Goal: Ask a question

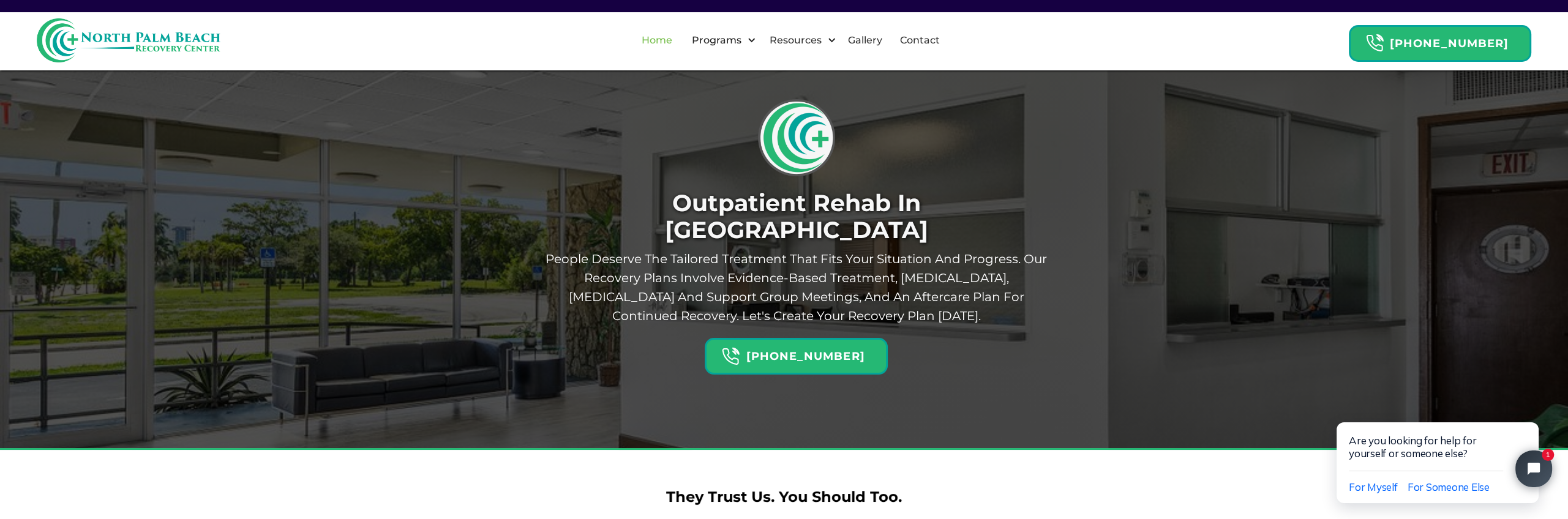
click at [677, 46] on link "Home" at bounding box center [656, 41] width 45 height 39
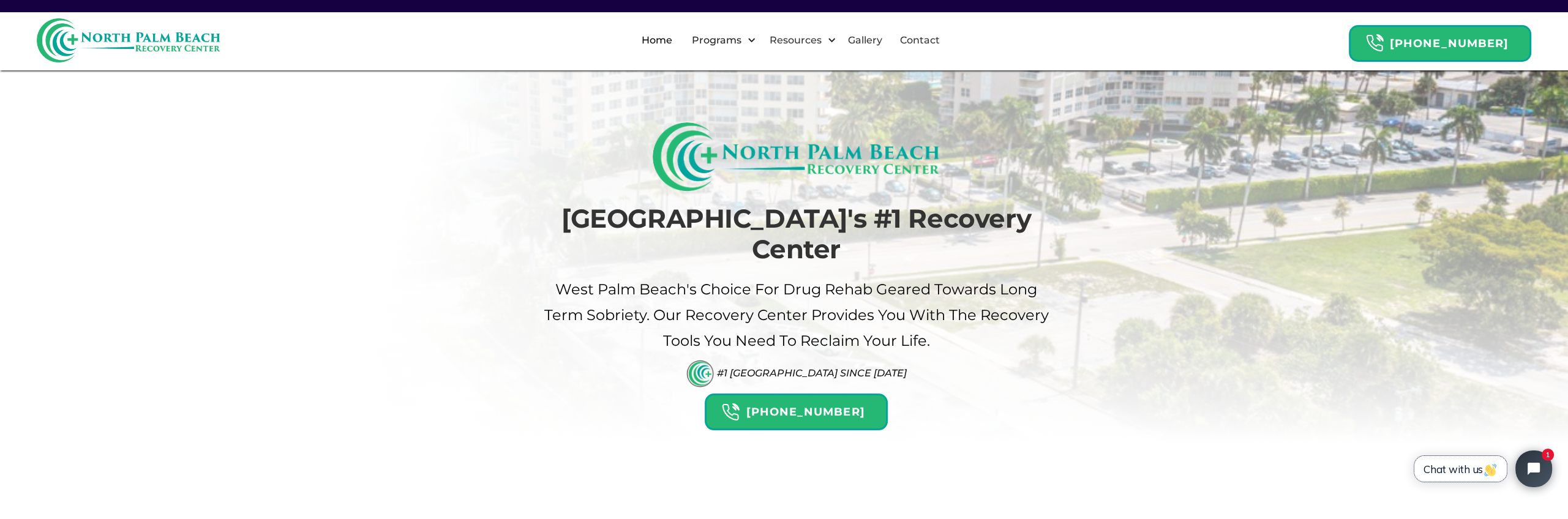
drag, startPoint x: 1445, startPoint y: 469, endPoint x: 1536, endPoint y: 847, distance: 388.8
click at [1445, 469] on span "Chat with us" at bounding box center [1460, 469] width 74 height 13
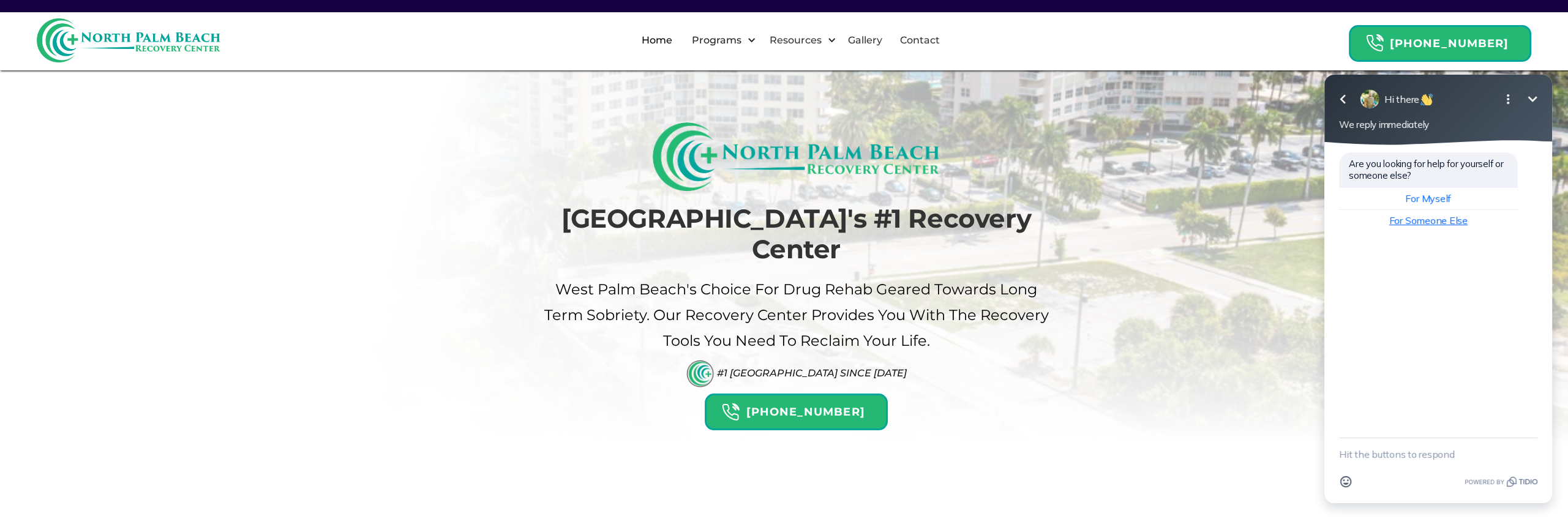
click at [1437, 220] on span "For Someone Else" at bounding box center [1428, 220] width 78 height 12
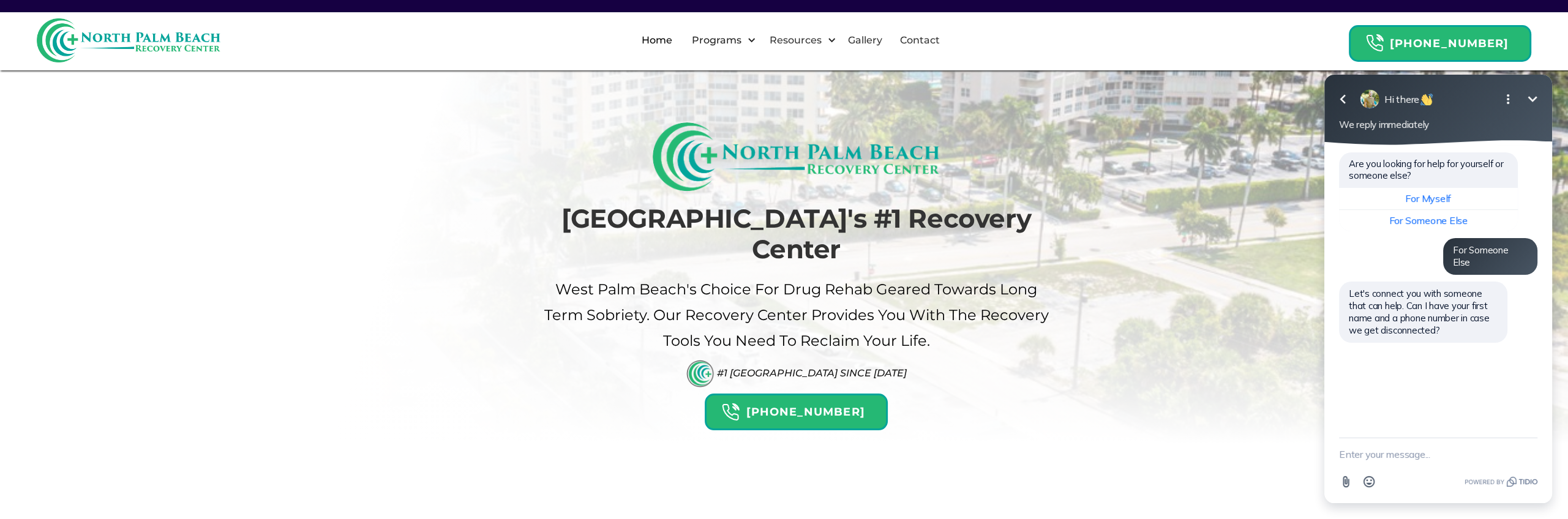
click at [1382, 454] on textarea "New message" at bounding box center [1437, 454] width 198 height 32
type textarea "Semira 7275041290"
click at [1528, 452] on icon "button" at bounding box center [1530, 454] width 11 height 11
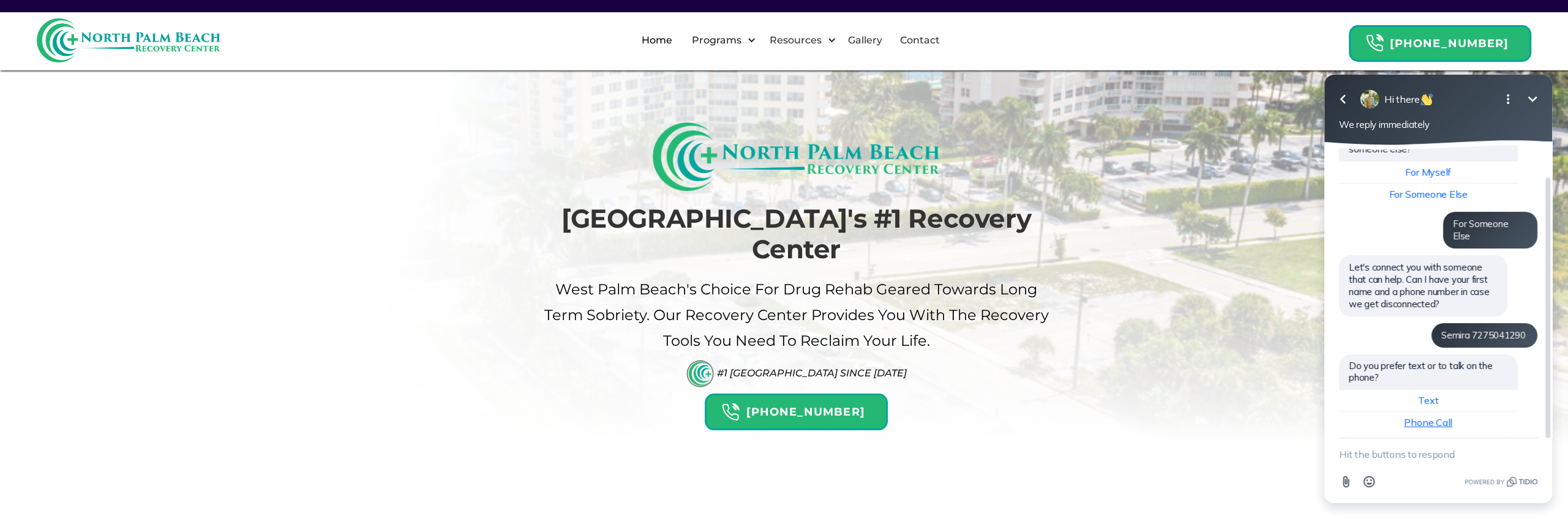
click at [1428, 416] on span "Phone Call" at bounding box center [1427, 422] width 49 height 12
